Goal: Task Accomplishment & Management: Use online tool/utility

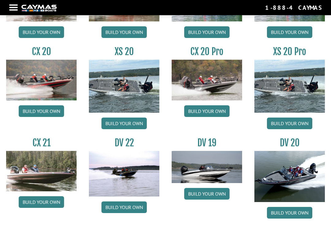
scroll to position [553, 0]
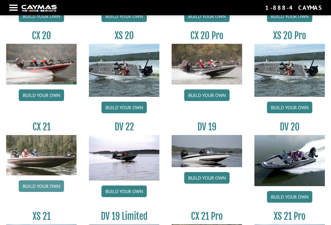
click at [54, 190] on link "Build your own" at bounding box center [41, 187] width 45 height 12
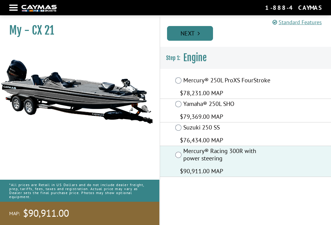
click at [201, 34] on link "Next" at bounding box center [190, 33] width 46 height 15
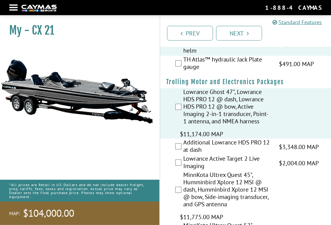
scroll to position [65, 0]
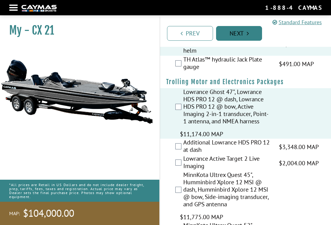
click at [231, 28] on link "Next" at bounding box center [239, 33] width 46 height 15
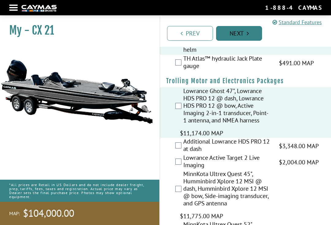
click at [231, 28] on link "Next" at bounding box center [239, 33] width 46 height 15
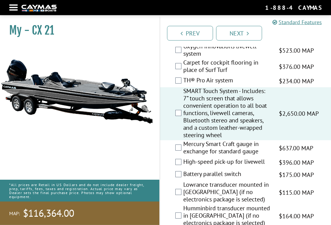
scroll to position [968, 0]
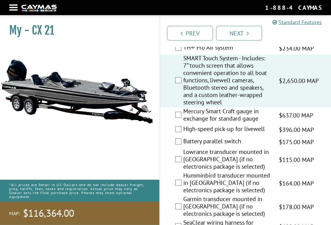
click at [176, 196] on div "Garmin transducer mounted in [GEOGRAPHIC_DATA] (if no electronics package is se…" at bounding box center [245, 208] width 171 height 24
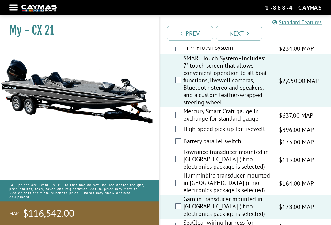
scroll to position [969, 0]
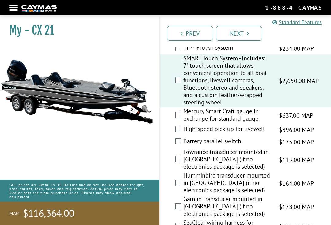
click at [182, 219] on div "SeaClear wiring harness for electronics $609.00 MAP $719.00 MSRP" at bounding box center [245, 227] width 171 height 16
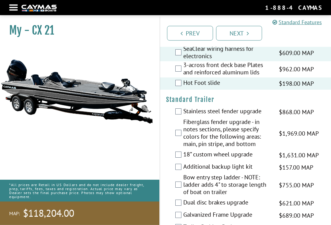
scroll to position [1162, 0]
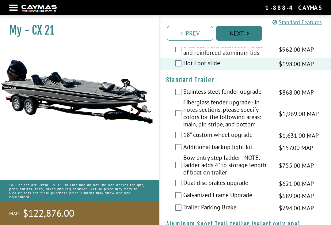
click at [235, 33] on link "Next" at bounding box center [239, 33] width 46 height 15
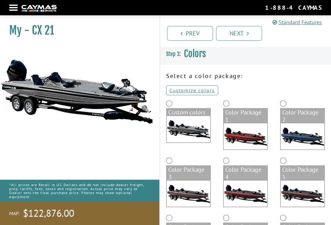
scroll to position [8, 0]
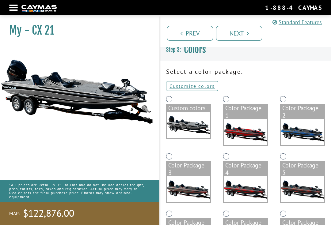
click at [190, 83] on link "Customize colors" at bounding box center [192, 86] width 52 height 10
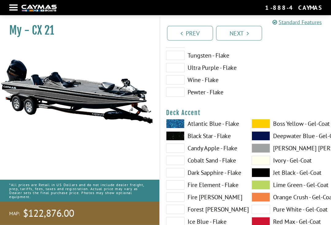
scroll to position [248, 0]
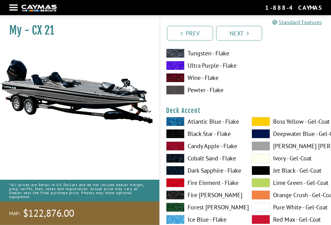
click at [175, 123] on span at bounding box center [175, 121] width 18 height 9
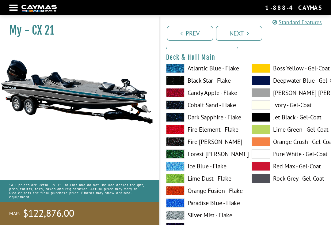
scroll to position [49, 0]
click at [173, 80] on span at bounding box center [175, 80] width 18 height 9
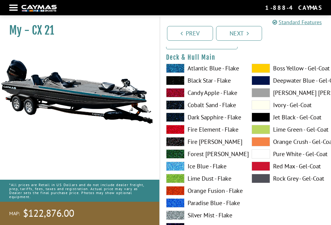
click at [179, 170] on span at bounding box center [175, 166] width 18 height 9
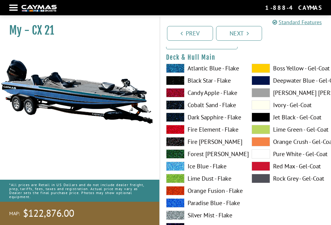
click at [179, 97] on span at bounding box center [175, 92] width 18 height 9
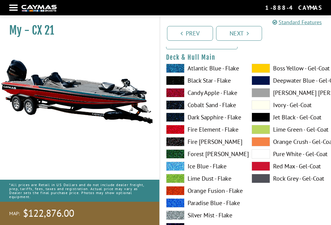
click at [178, 105] on span at bounding box center [175, 105] width 18 height 9
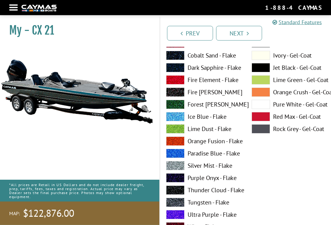
scroll to position [99, 0]
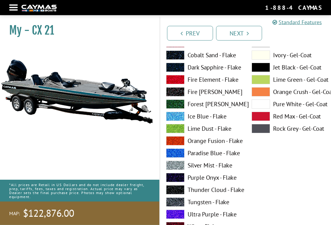
click at [179, 167] on span at bounding box center [175, 165] width 18 height 9
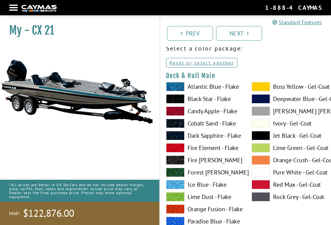
scroll to position [46, 0]
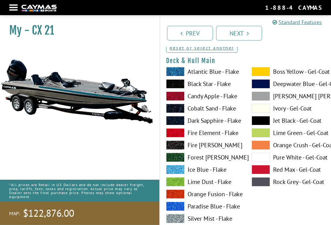
click at [256, 181] on span at bounding box center [261, 182] width 18 height 9
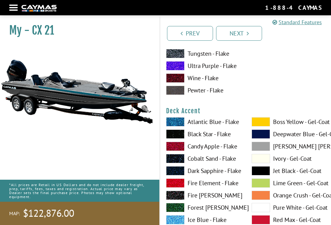
scroll to position [250, 0]
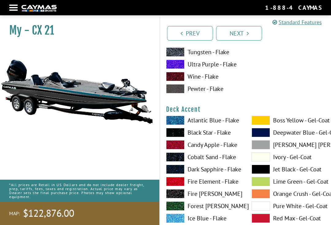
click at [177, 137] on span at bounding box center [175, 132] width 18 height 9
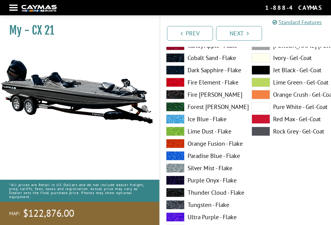
scroll to position [361, 0]
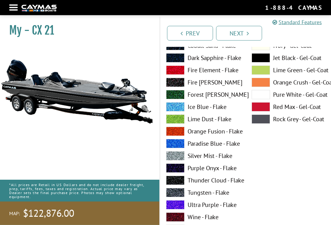
click at [174, 193] on span at bounding box center [175, 193] width 18 height 9
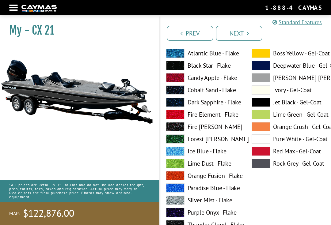
scroll to position [305, 0]
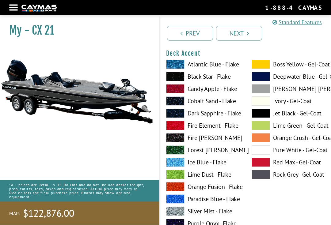
click at [263, 81] on span at bounding box center [261, 76] width 18 height 9
click at [261, 100] on span at bounding box center [261, 101] width 18 height 9
click at [262, 165] on span at bounding box center [261, 162] width 18 height 9
click at [264, 111] on span at bounding box center [261, 113] width 18 height 9
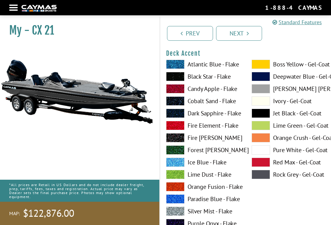
click at [179, 79] on span at bounding box center [175, 76] width 18 height 9
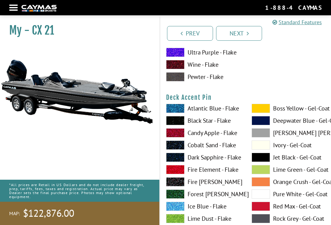
scroll to position [514, 0]
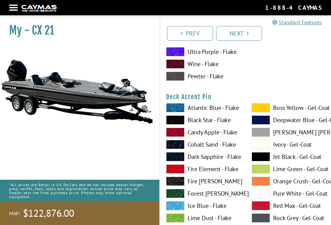
click at [178, 123] on span at bounding box center [175, 120] width 18 height 9
click at [177, 111] on span at bounding box center [175, 107] width 18 height 9
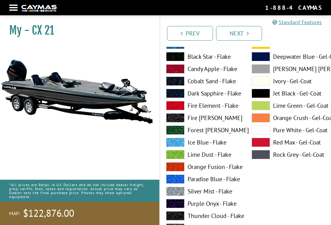
scroll to position [578, 0]
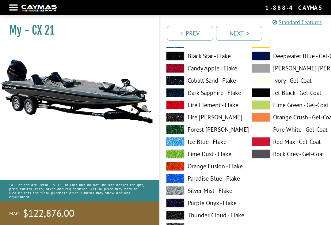
click at [177, 205] on span at bounding box center [175, 203] width 18 height 9
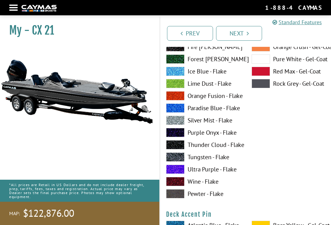
scroll to position [387, 0]
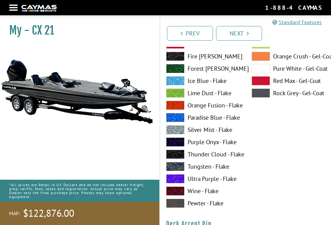
click at [174, 145] on span at bounding box center [175, 142] width 18 height 9
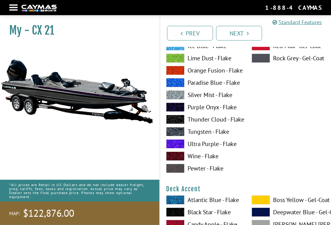
click at [178, 110] on span at bounding box center [175, 107] width 18 height 9
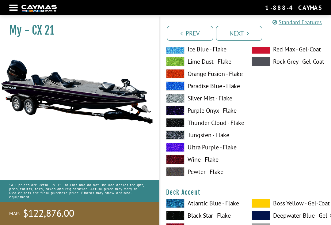
scroll to position [165, 0]
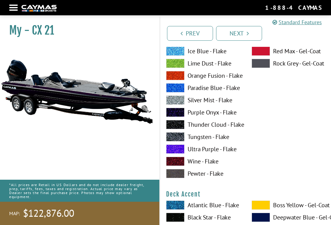
click at [178, 138] on span at bounding box center [175, 136] width 18 height 9
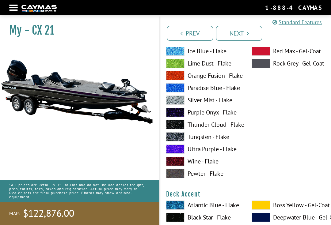
click at [171, 116] on span at bounding box center [175, 112] width 18 height 9
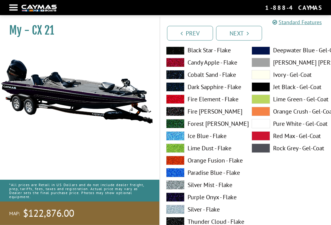
scroll to position [2493, 0]
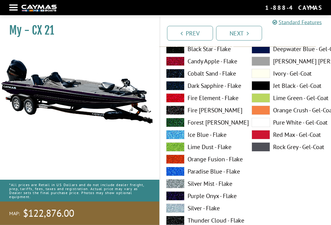
click at [179, 198] on span at bounding box center [175, 196] width 18 height 9
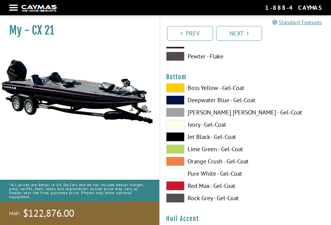
scroll to position [2300, 0]
click at [178, 90] on span at bounding box center [175, 88] width 18 height 9
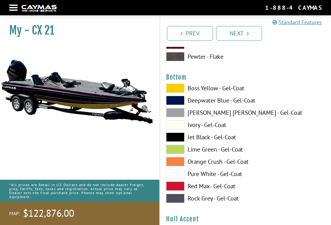
click at [176, 139] on span at bounding box center [175, 137] width 18 height 9
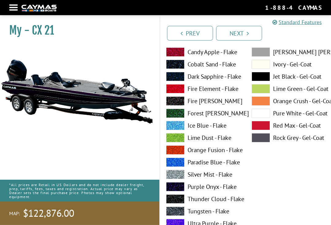
click at [174, 180] on span at bounding box center [175, 174] width 18 height 9
click at [176, 189] on span at bounding box center [175, 186] width 18 height 9
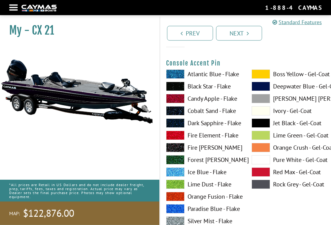
click at [175, 77] on span at bounding box center [175, 74] width 18 height 9
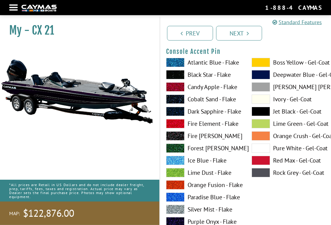
scroll to position [2074, 0]
click at [179, 78] on span at bounding box center [175, 74] width 18 height 9
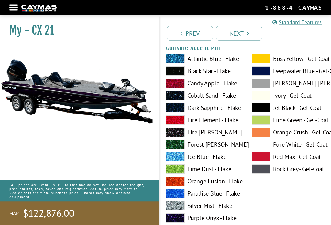
scroll to position [2078, 0]
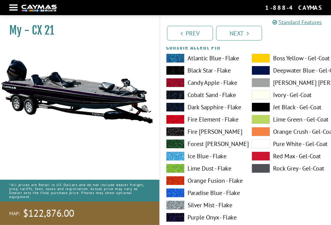
click at [177, 97] on span at bounding box center [175, 95] width 18 height 9
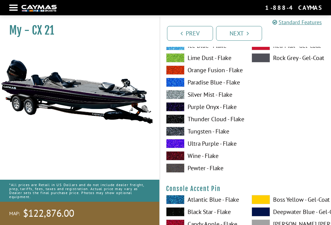
scroll to position [1935, 0]
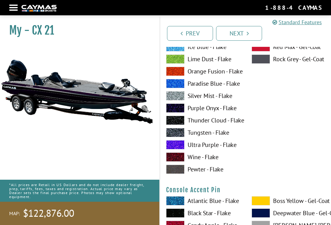
click at [177, 124] on span at bounding box center [175, 120] width 18 height 9
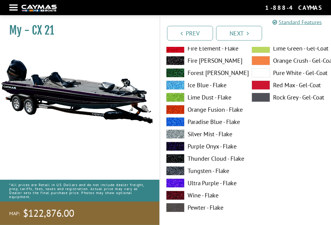
scroll to position [137, 0]
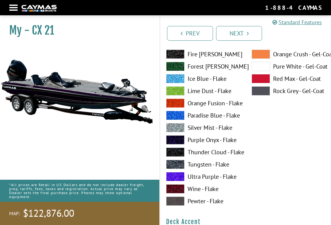
click at [178, 153] on span at bounding box center [175, 152] width 18 height 9
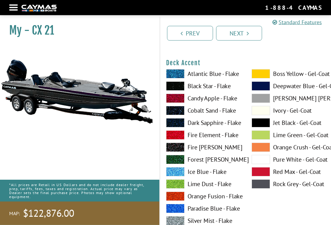
scroll to position [296, 0]
click at [175, 89] on span at bounding box center [175, 86] width 18 height 9
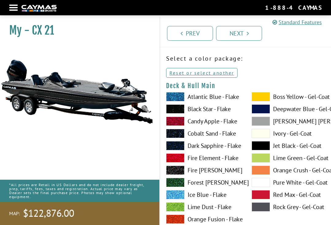
scroll to position [0, 0]
